Goal: Task Accomplishment & Management: Manage account settings

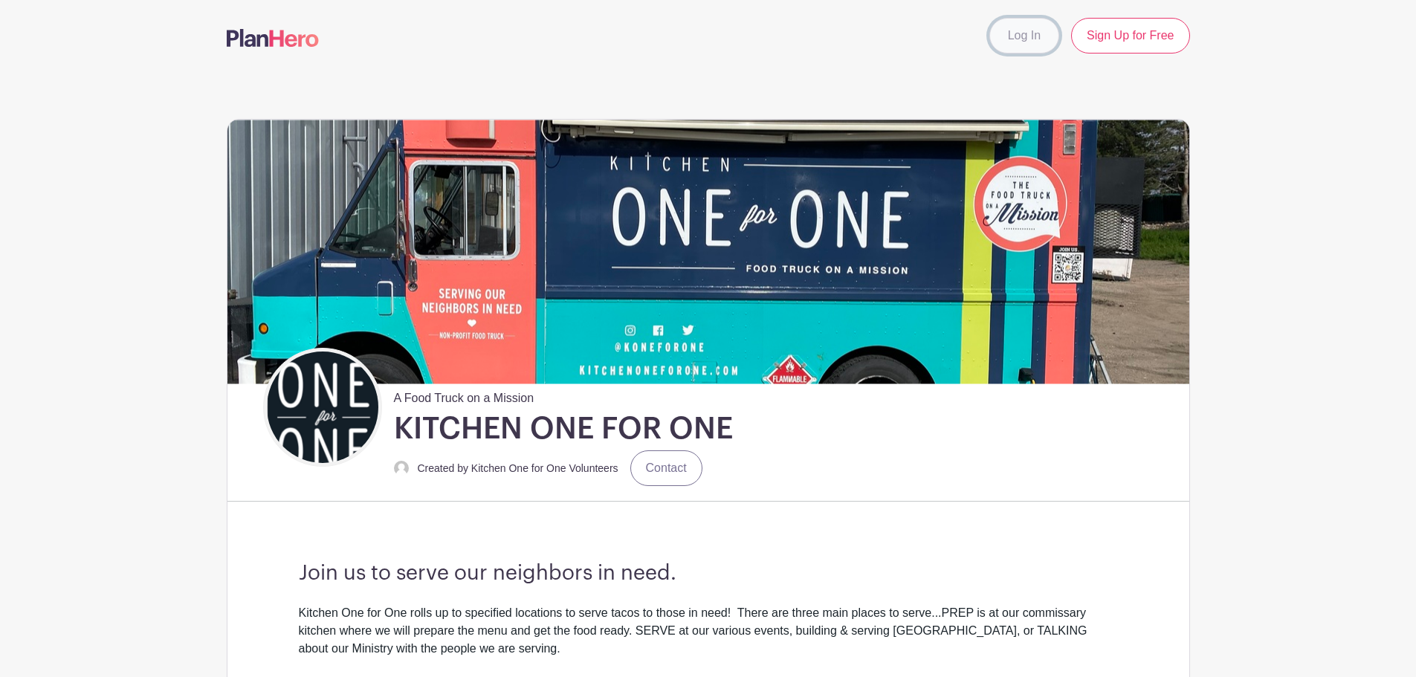
click at [1042, 33] on link "Log In" at bounding box center [1025, 36] width 70 height 36
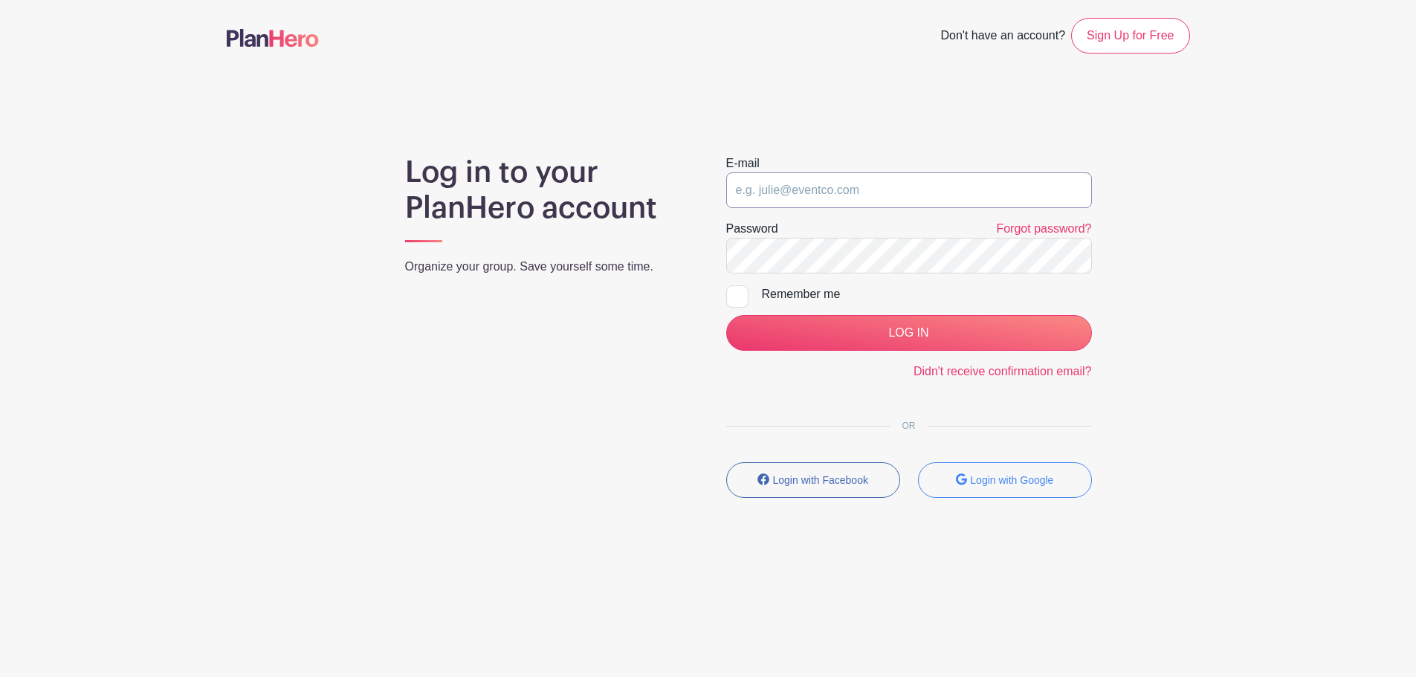
type input "[EMAIL_ADDRESS][DOMAIN_NAME]"
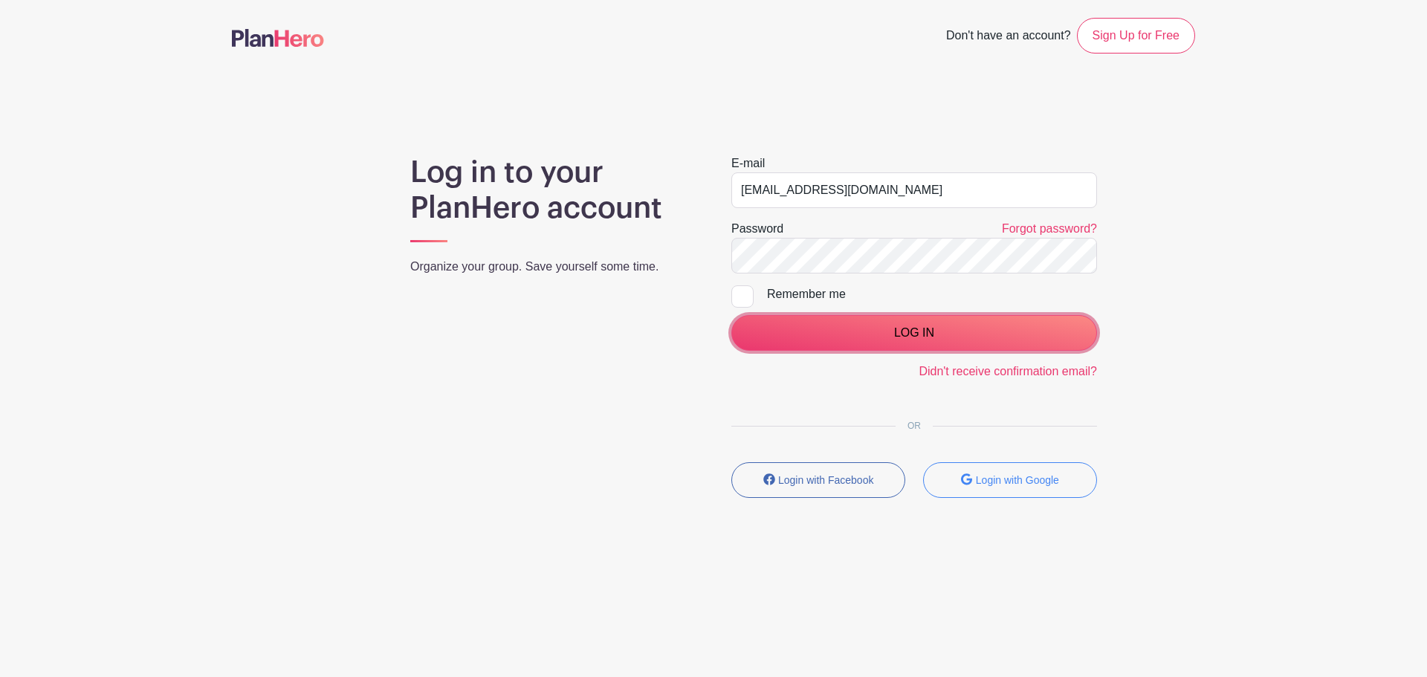
click at [918, 335] on input "LOG IN" at bounding box center [915, 333] width 366 height 36
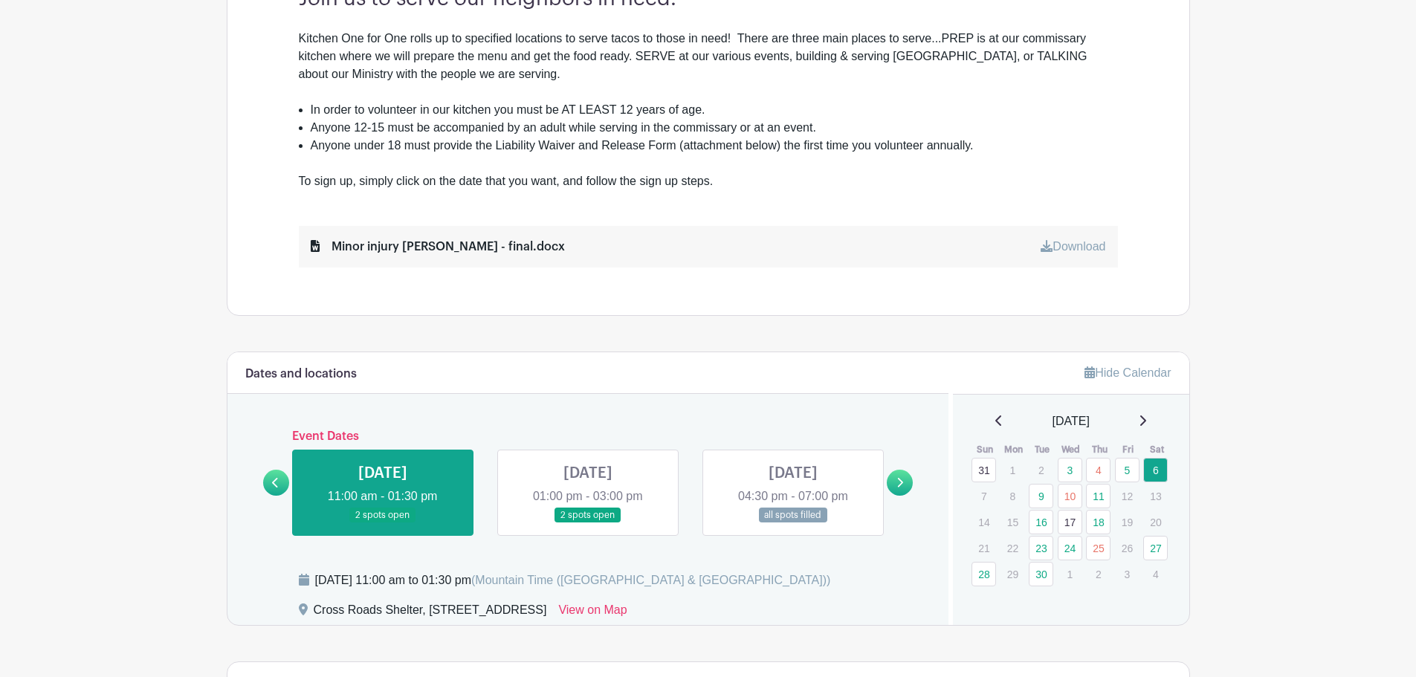
scroll to position [576, 0]
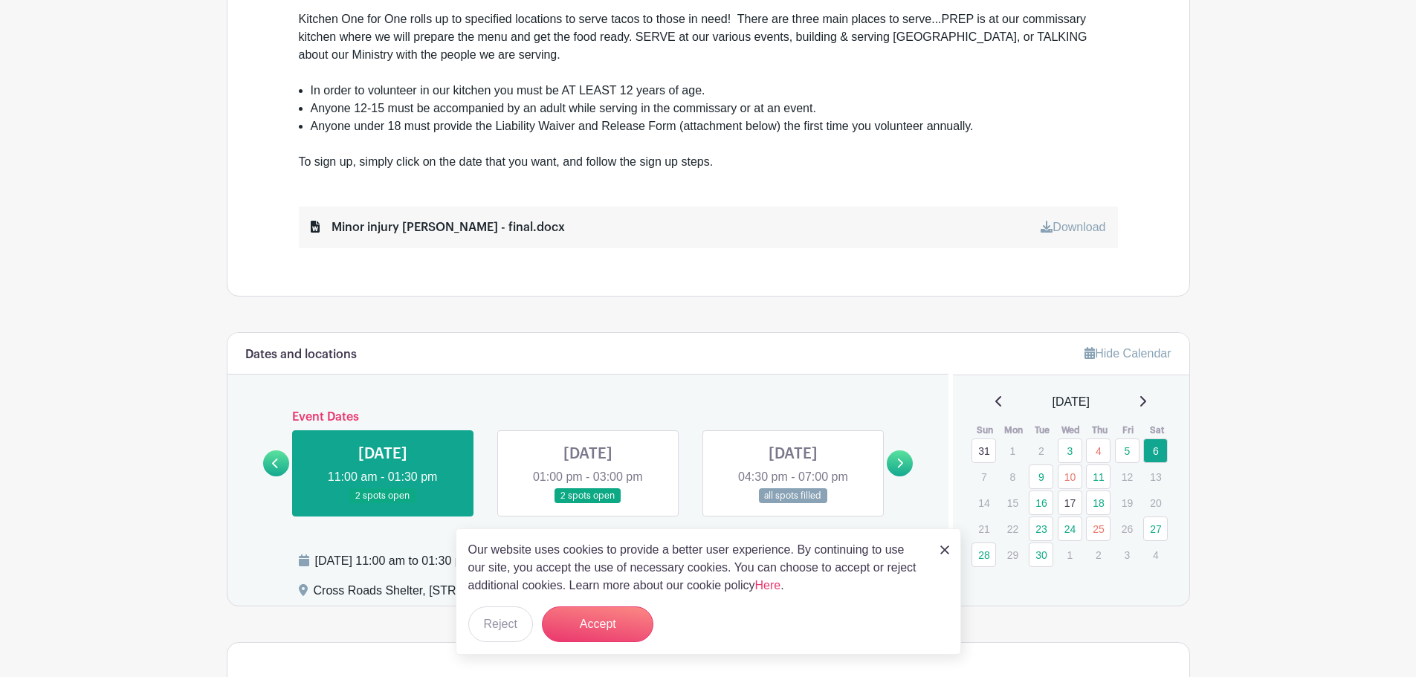
click at [793, 504] on link at bounding box center [793, 504] width 0 height 0
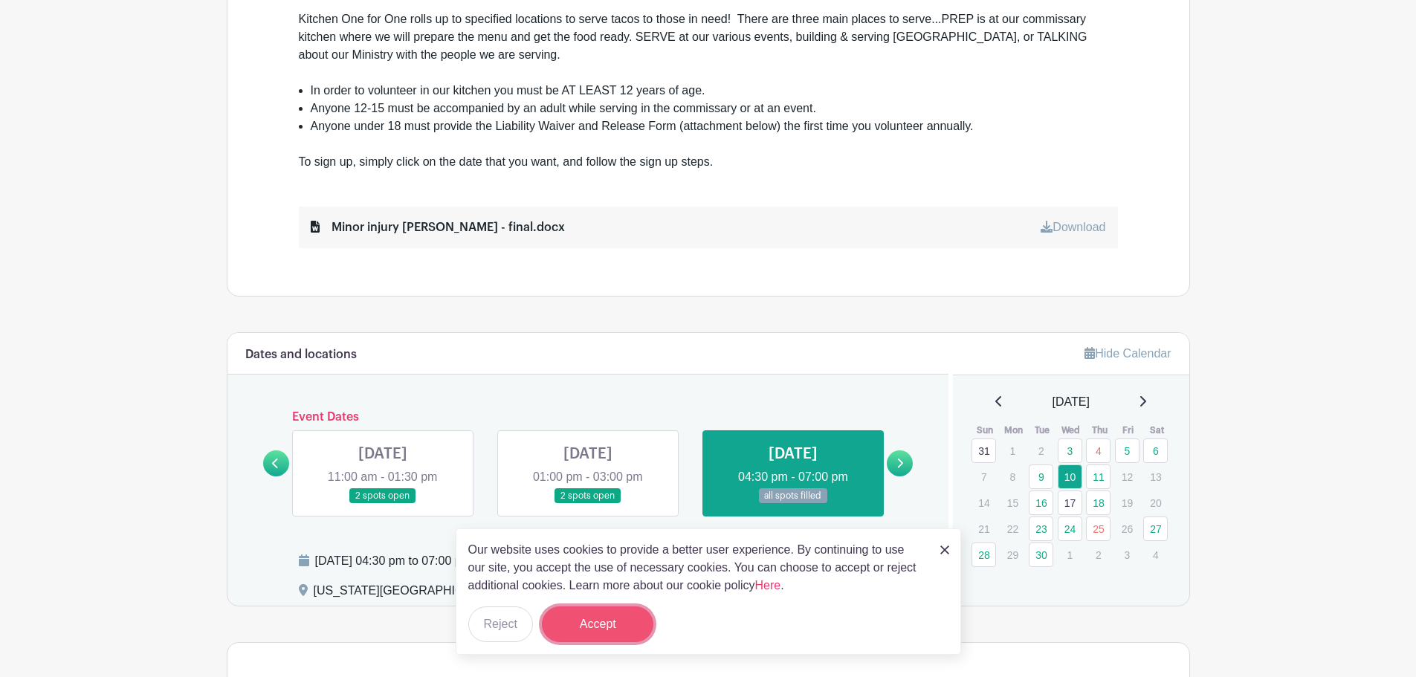
click at [602, 629] on button "Accept" at bounding box center [598, 625] width 112 height 36
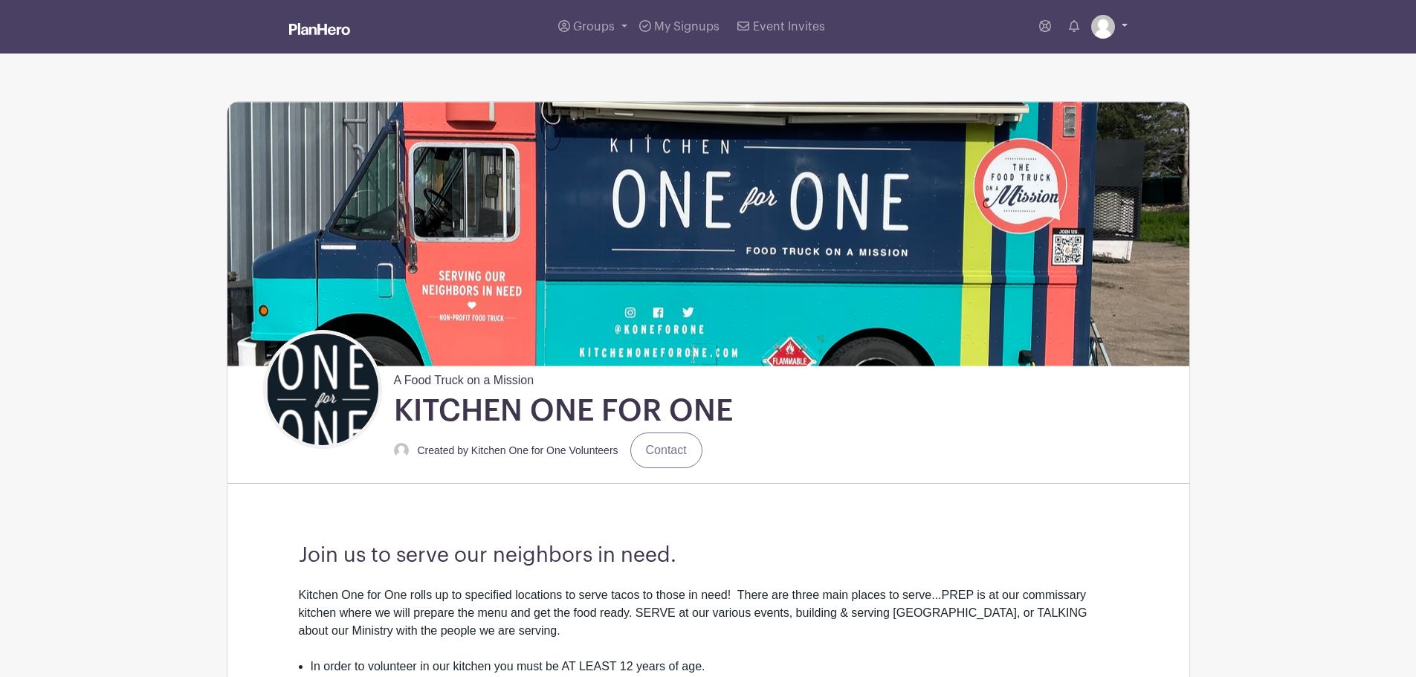
click at [1115, 29] on link at bounding box center [1109, 27] width 36 height 24
click at [1076, 60] on link "My account" at bounding box center [1068, 62] width 117 height 24
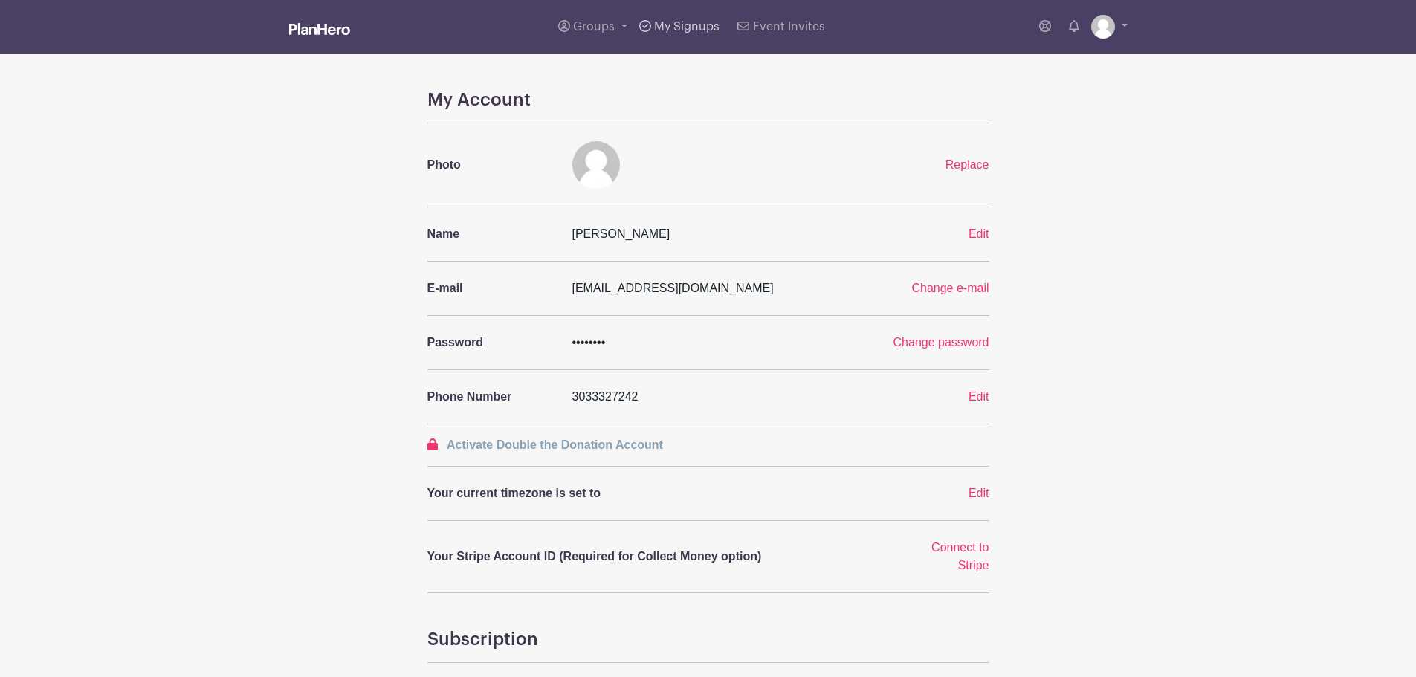
click at [695, 35] on link "My Signups" at bounding box center [679, 27] width 92 height 54
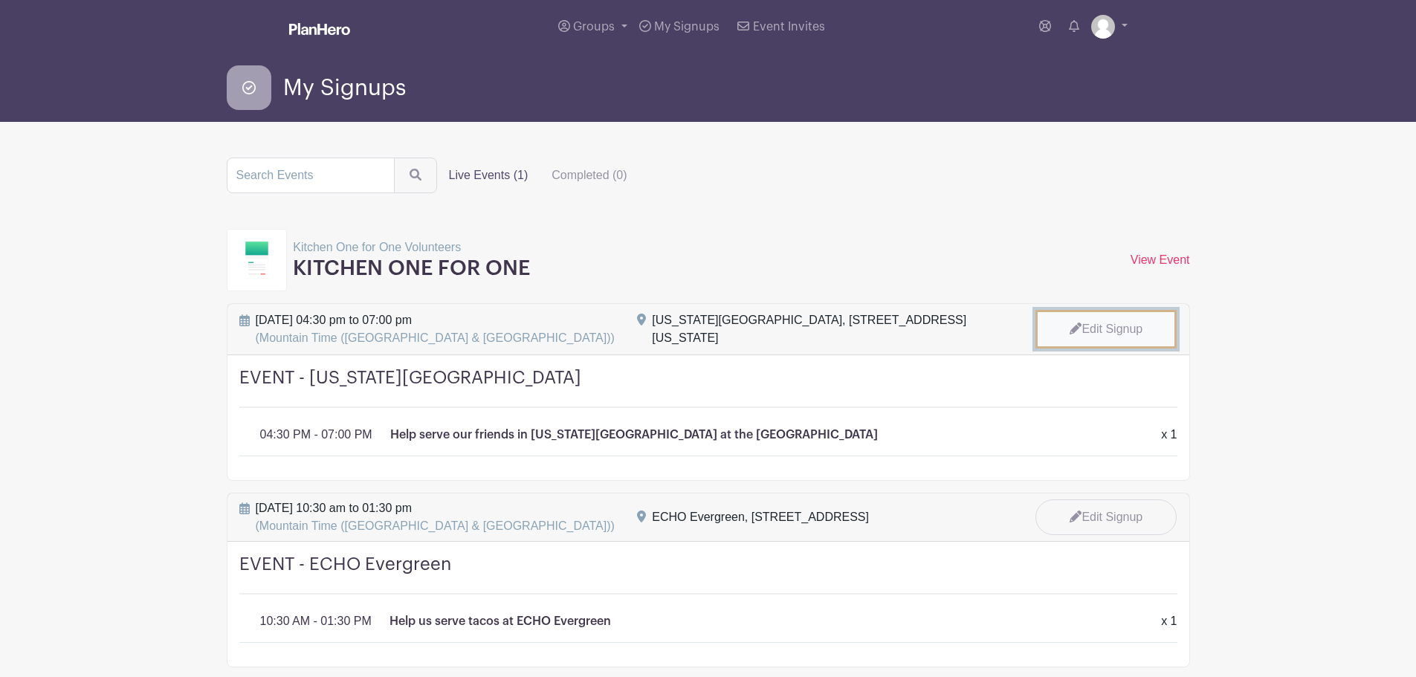
click at [1114, 329] on link "Edit Signup" at bounding box center [1106, 329] width 141 height 39
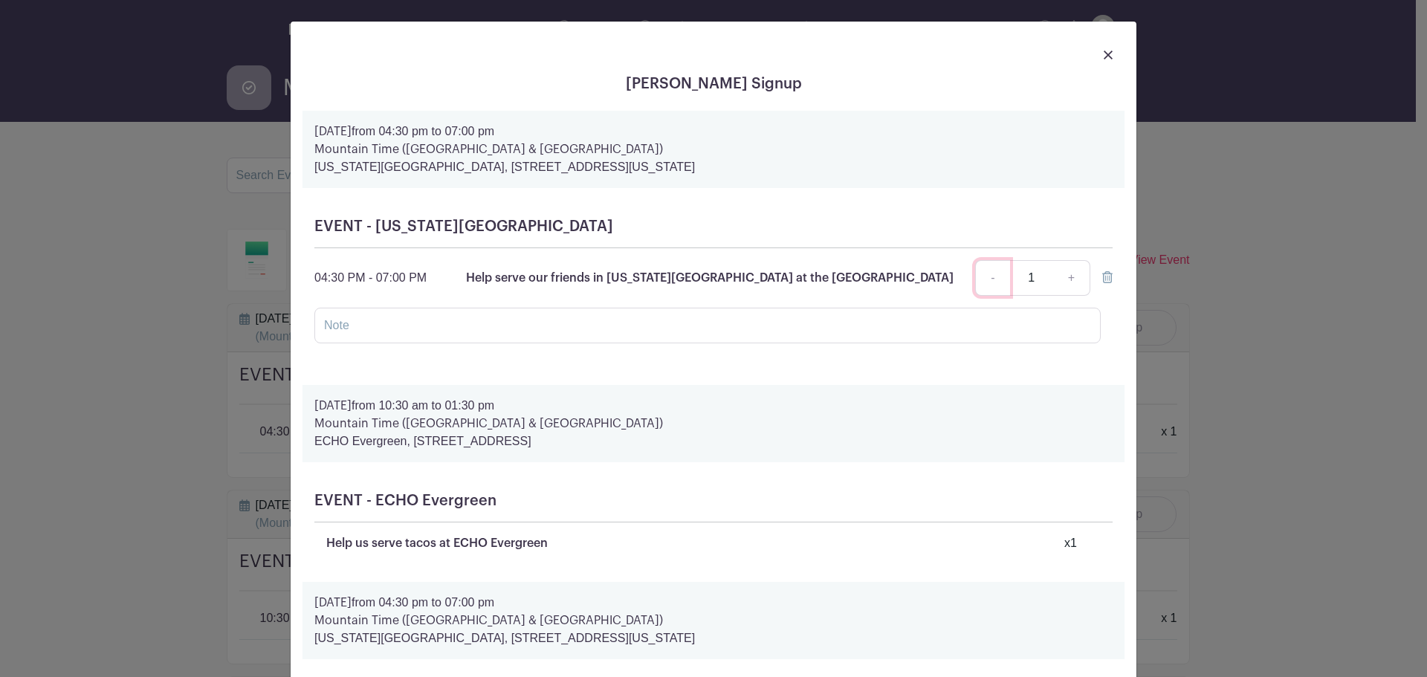
click at [991, 280] on link "-" at bounding box center [992, 278] width 34 height 36
click at [1103, 282] on icon at bounding box center [1108, 277] width 10 height 12
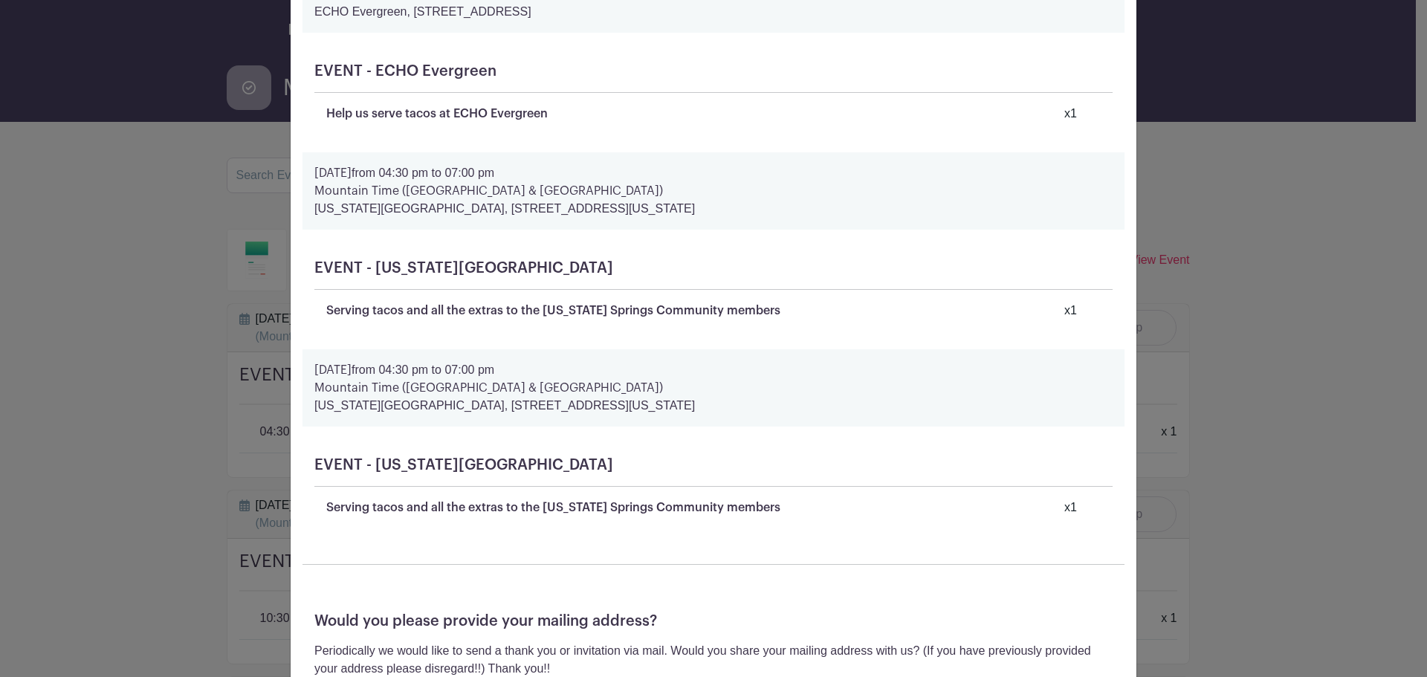
scroll to position [661, 0]
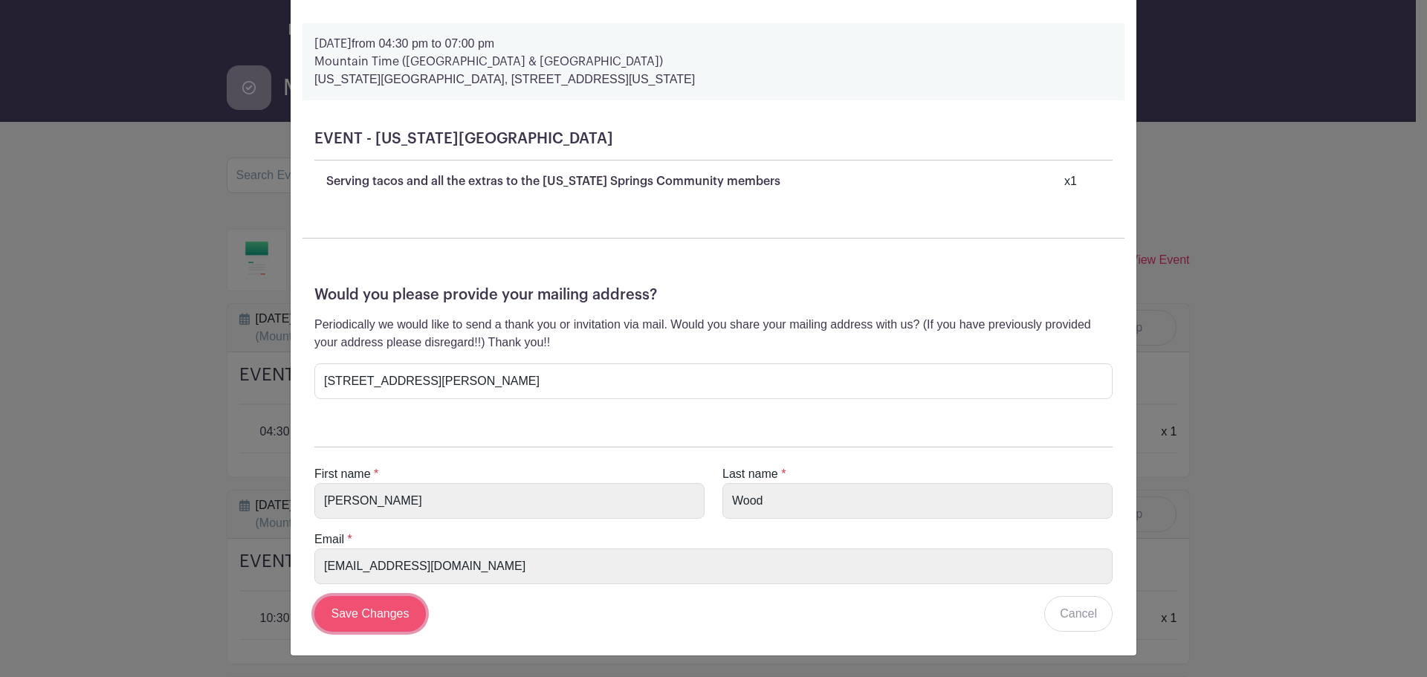
click at [375, 621] on input "Save Changes" at bounding box center [370, 614] width 112 height 36
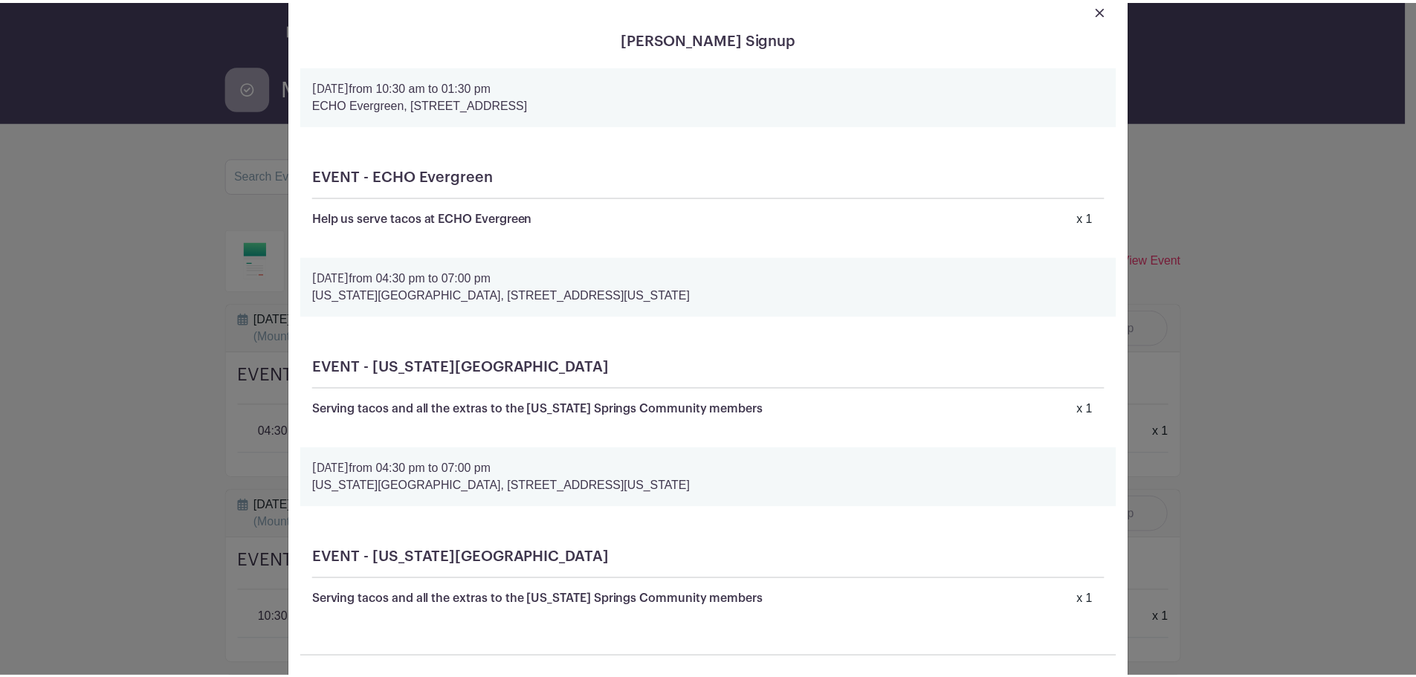
scroll to position [0, 0]
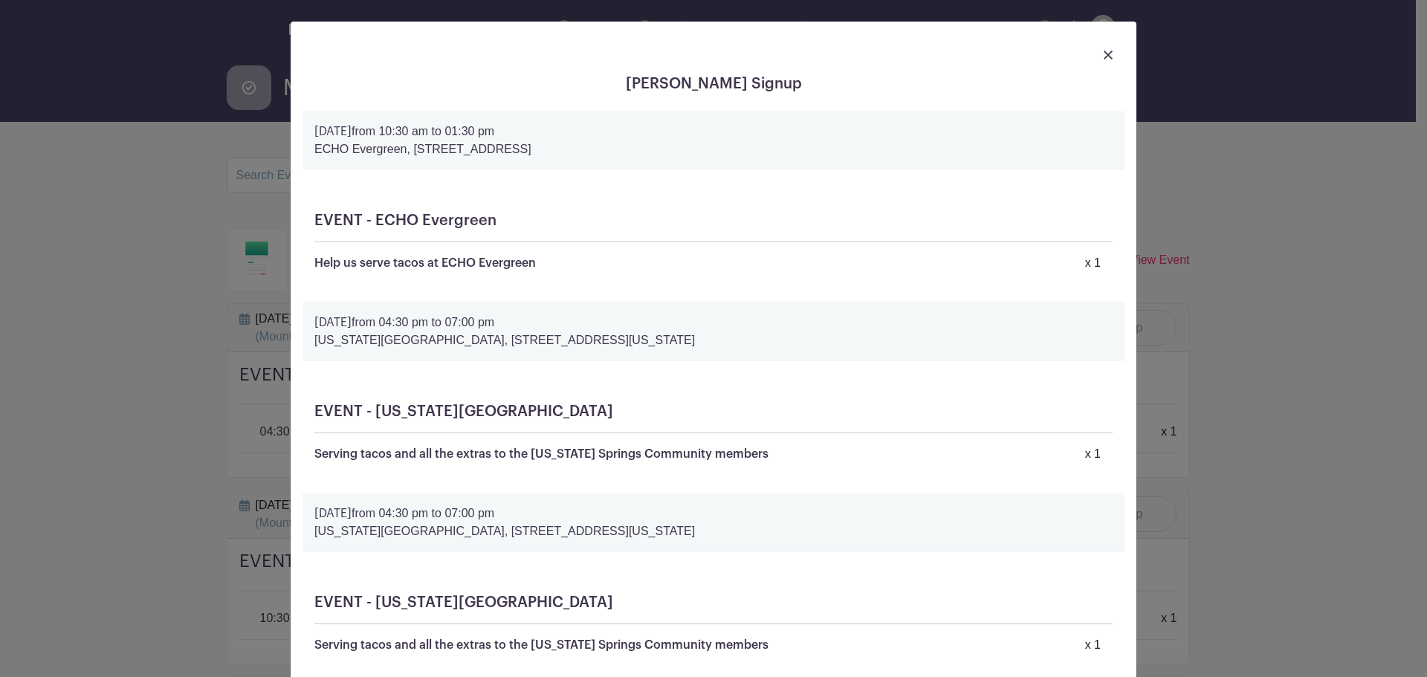
click at [1104, 53] on img at bounding box center [1108, 55] width 9 height 9
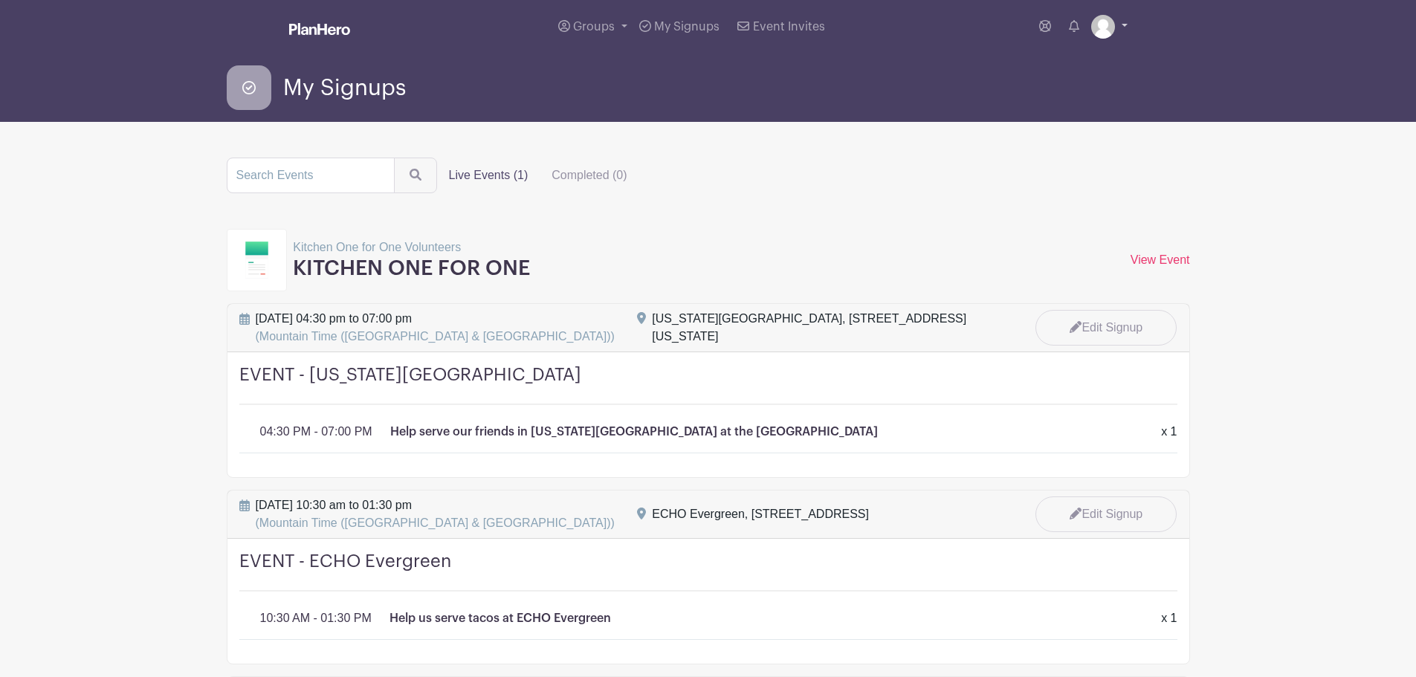
click at [1108, 23] on img at bounding box center [1103, 27] width 24 height 24
click at [1050, 71] on link "My account" at bounding box center [1068, 62] width 117 height 24
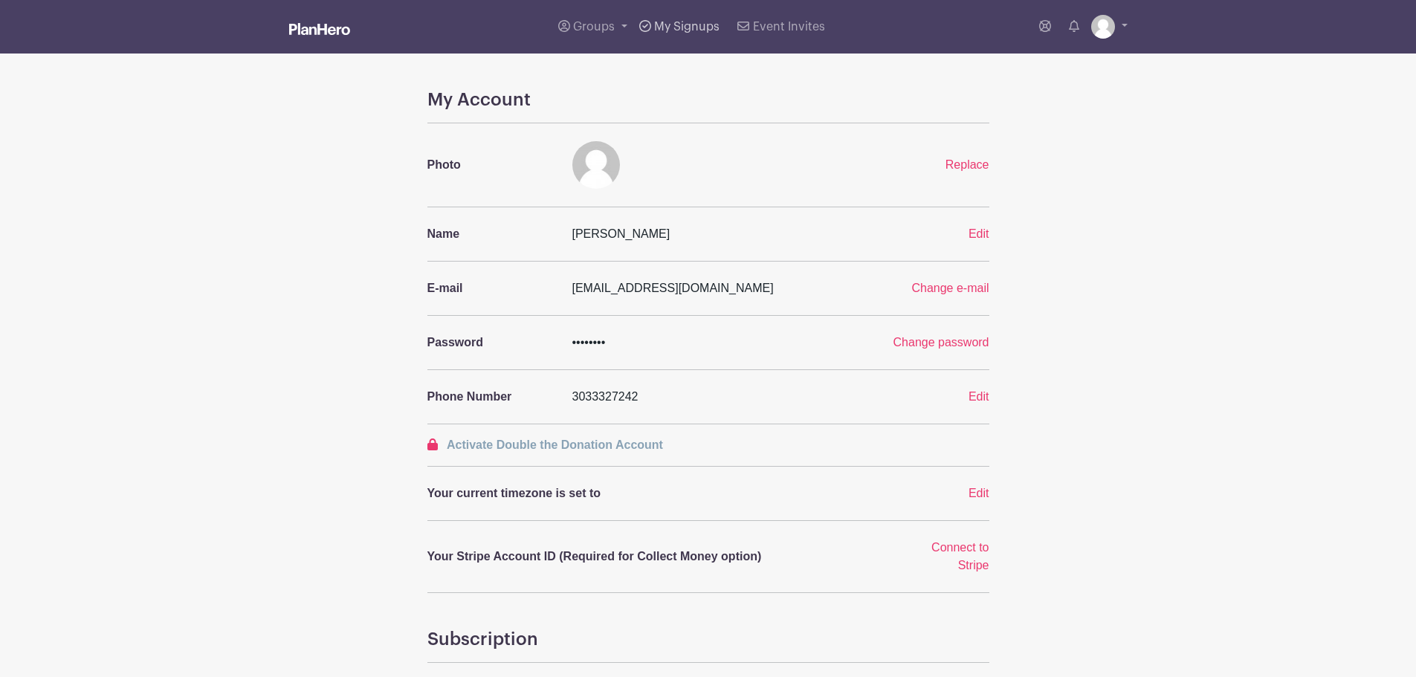
click at [691, 22] on span "My Signups" at bounding box center [686, 27] width 65 height 12
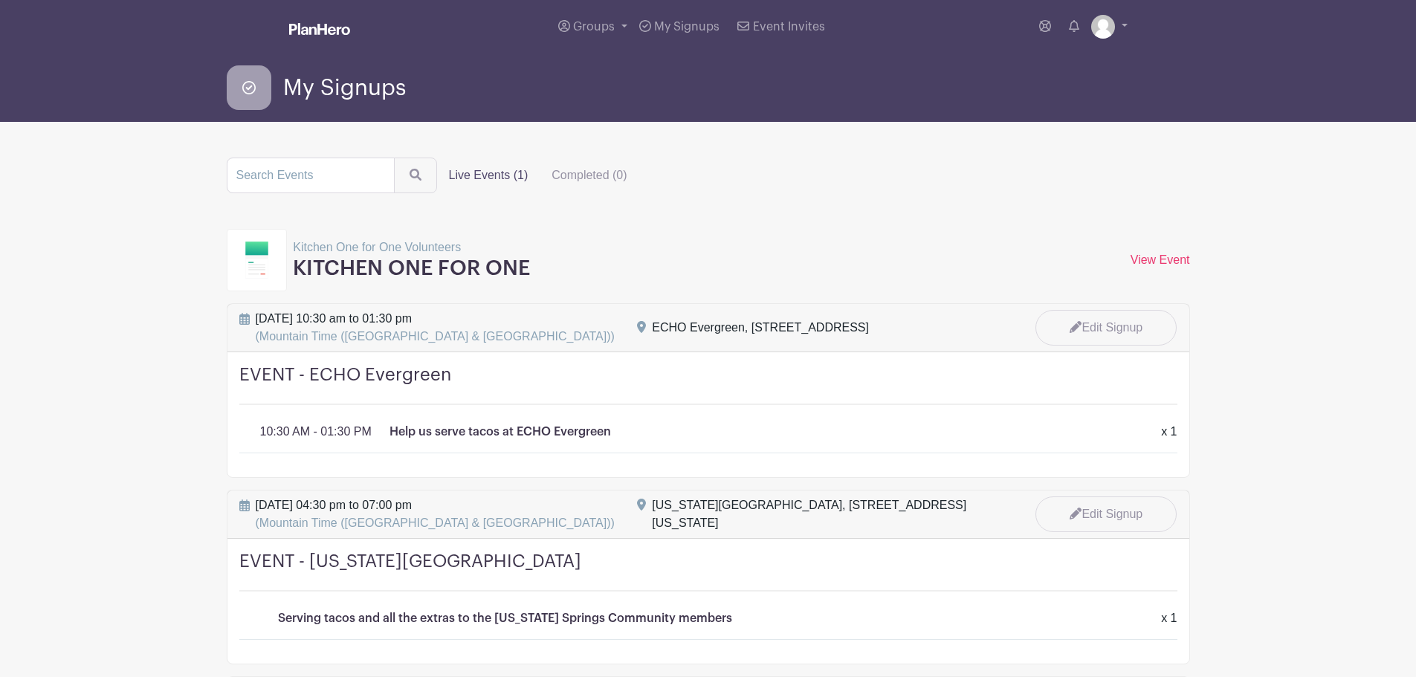
click at [332, 24] on img at bounding box center [319, 29] width 61 height 12
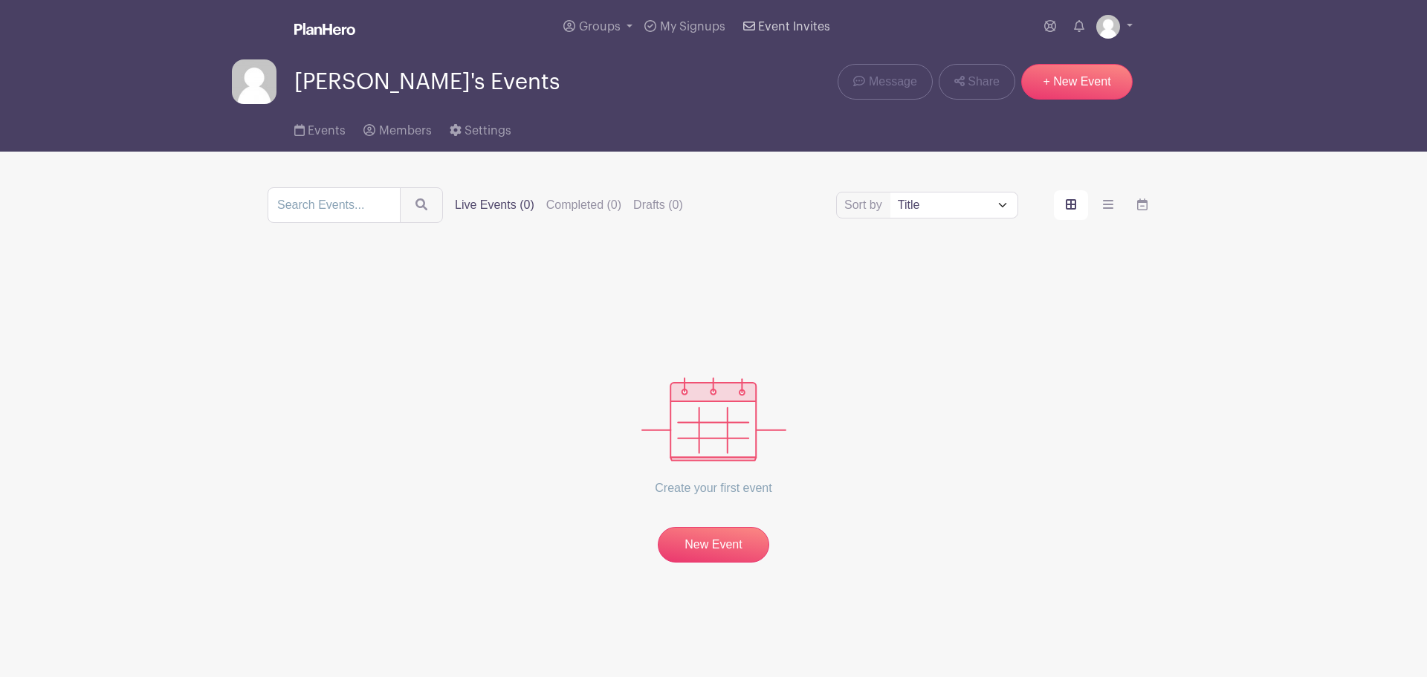
click at [821, 28] on span "Event Invites" at bounding box center [794, 27] width 72 height 12
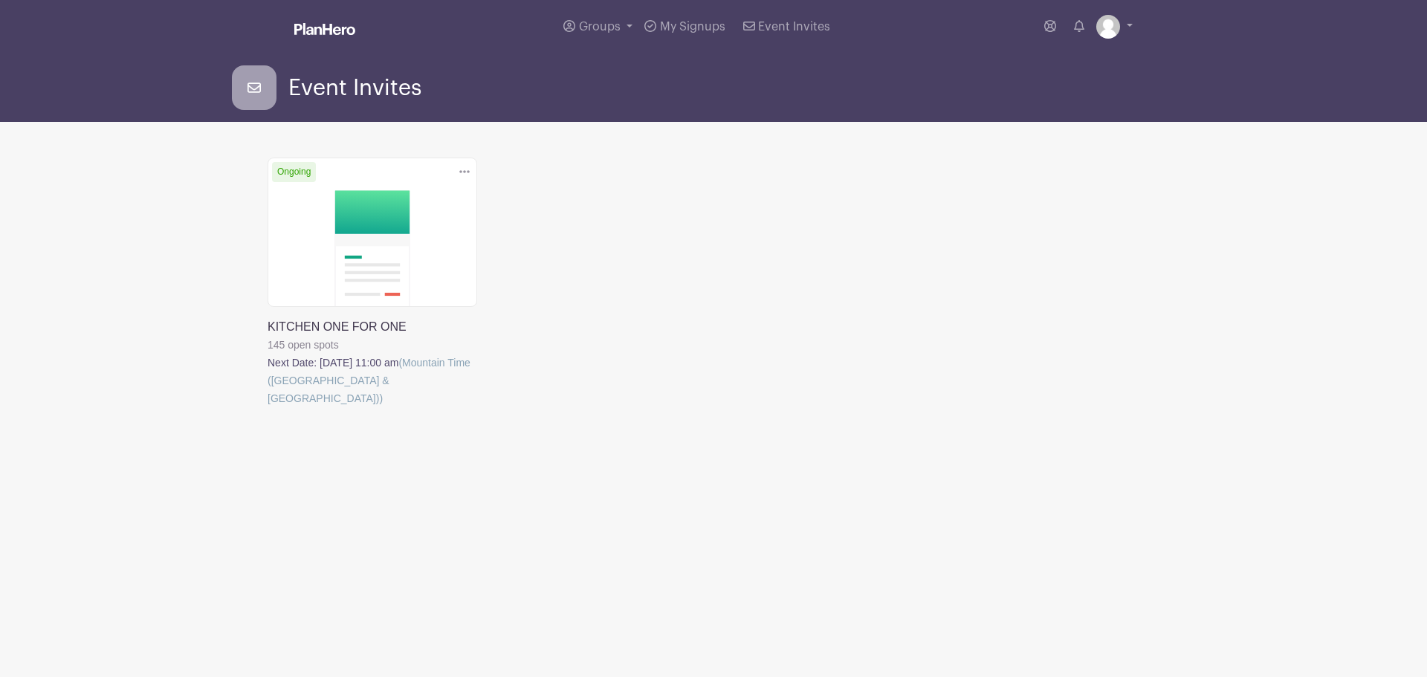
click at [268, 407] on link at bounding box center [268, 407] width 0 height 0
